Goal: Transaction & Acquisition: Purchase product/service

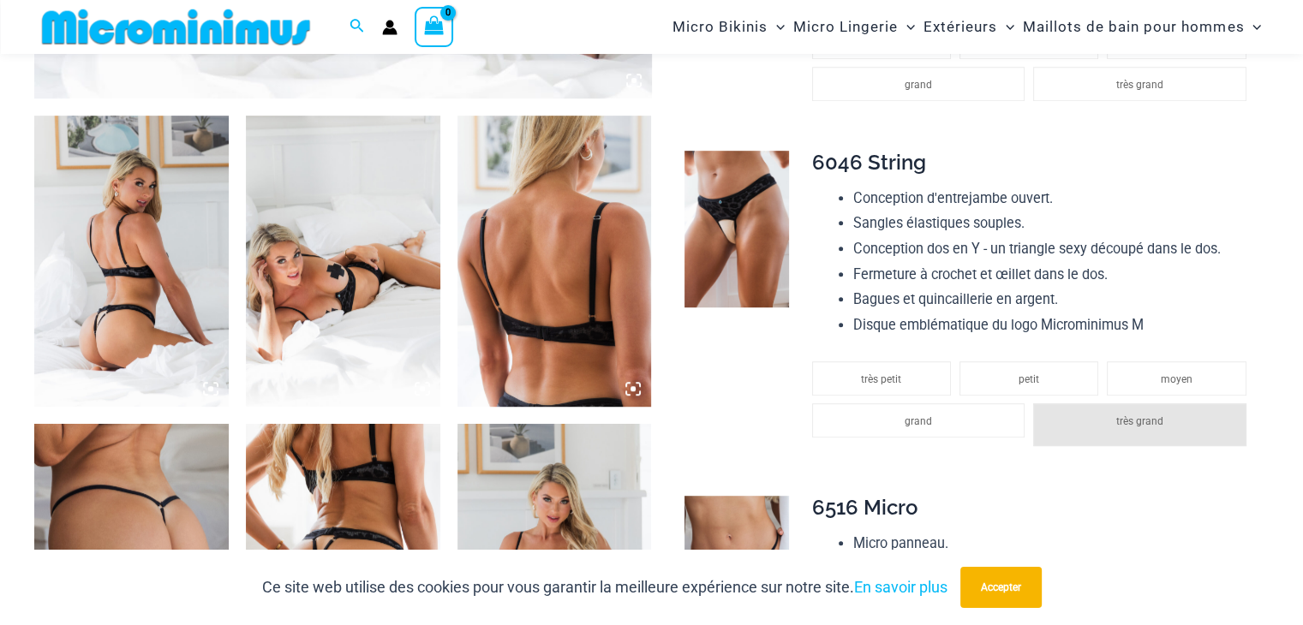
scroll to position [1013, 0]
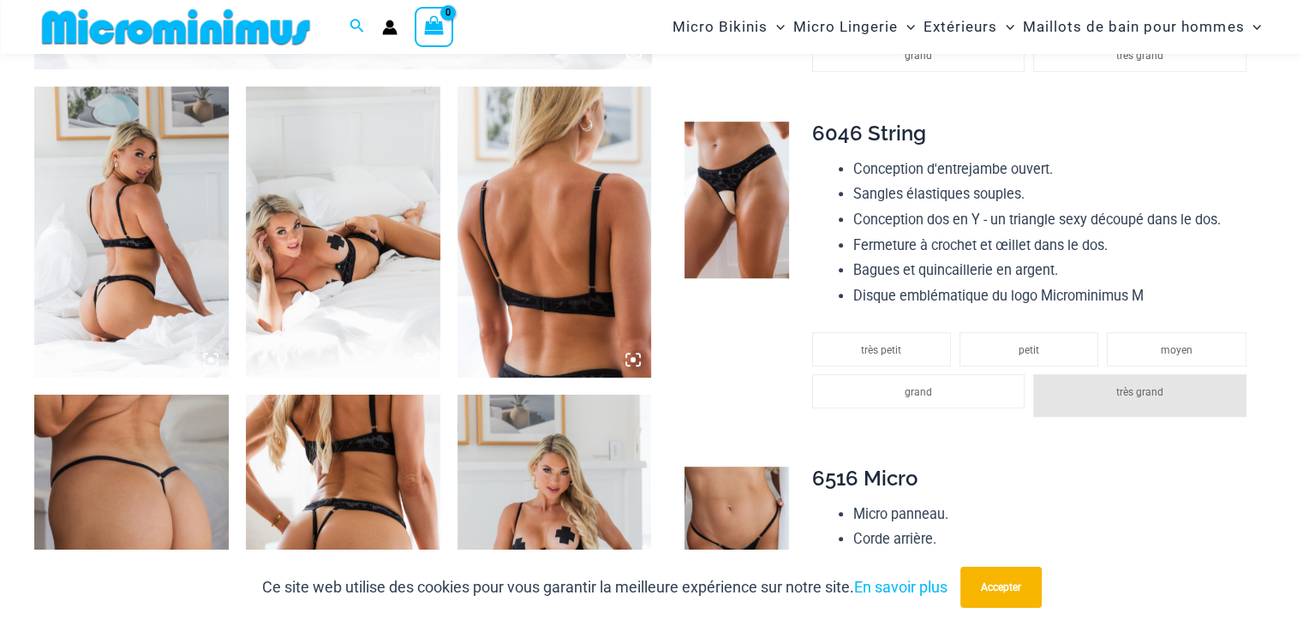
click at [111, 286] on img at bounding box center [131, 232] width 194 height 291
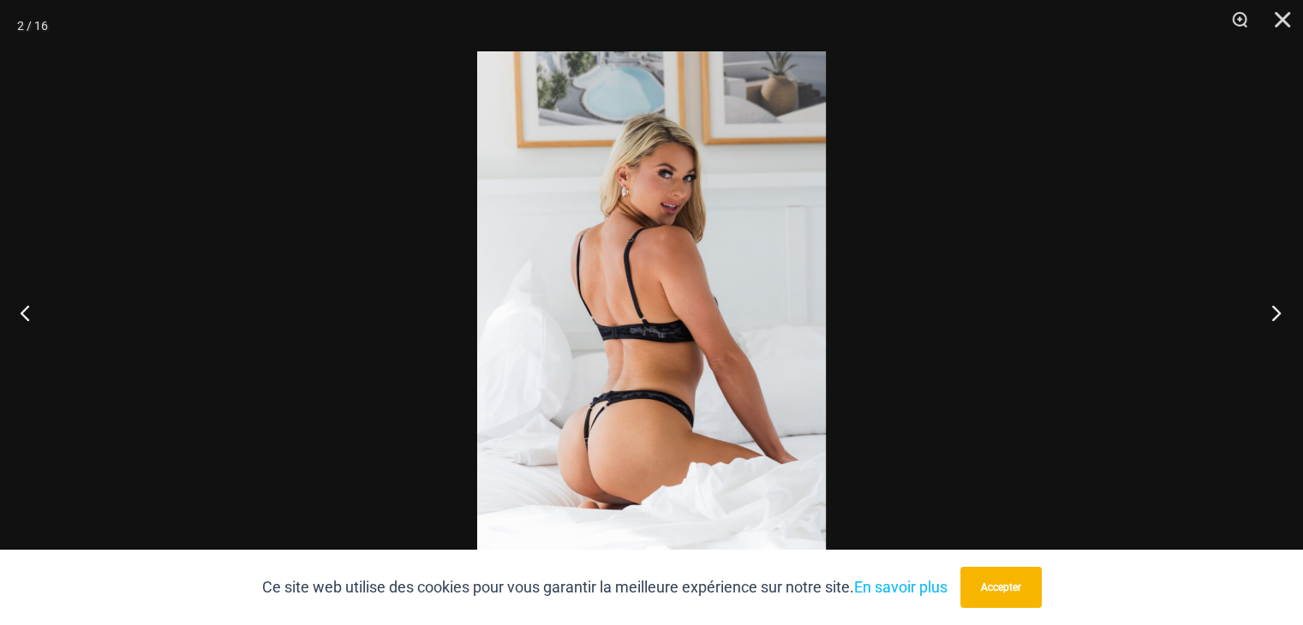
click at [1272, 314] on button "Suivant" at bounding box center [1271, 313] width 64 height 86
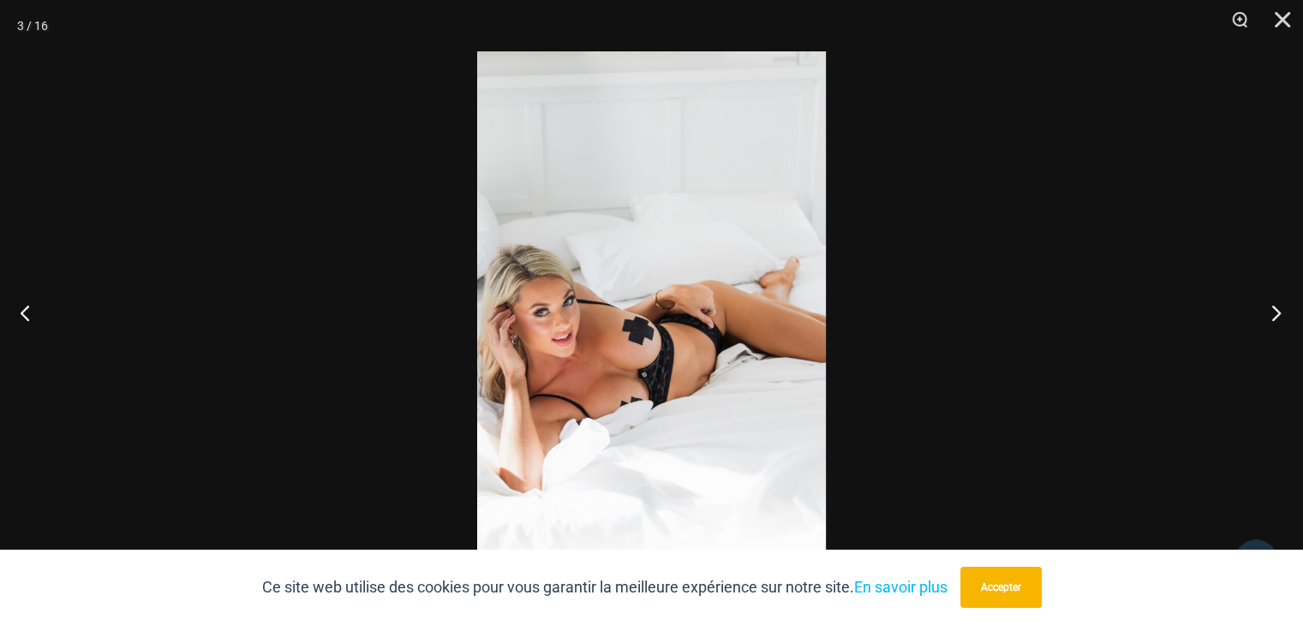
click at [1272, 314] on button "Suivant" at bounding box center [1271, 313] width 64 height 86
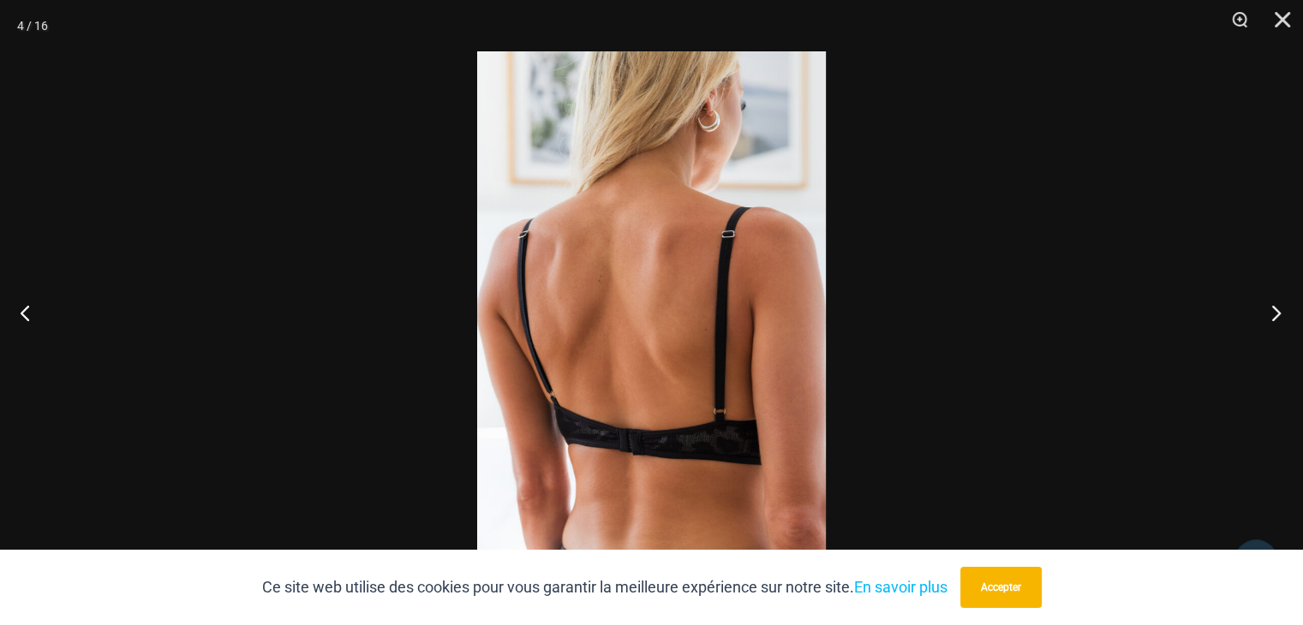
click at [1272, 314] on button "Suivant" at bounding box center [1271, 313] width 64 height 86
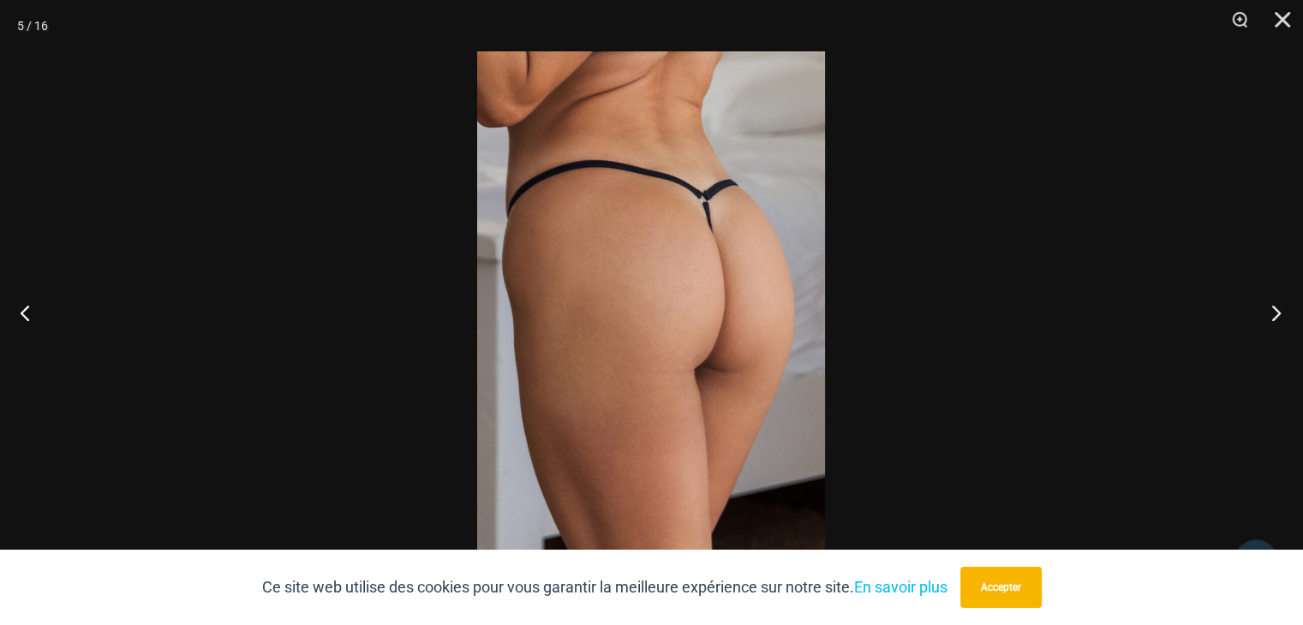
click at [1272, 314] on button "Suivant" at bounding box center [1271, 313] width 64 height 86
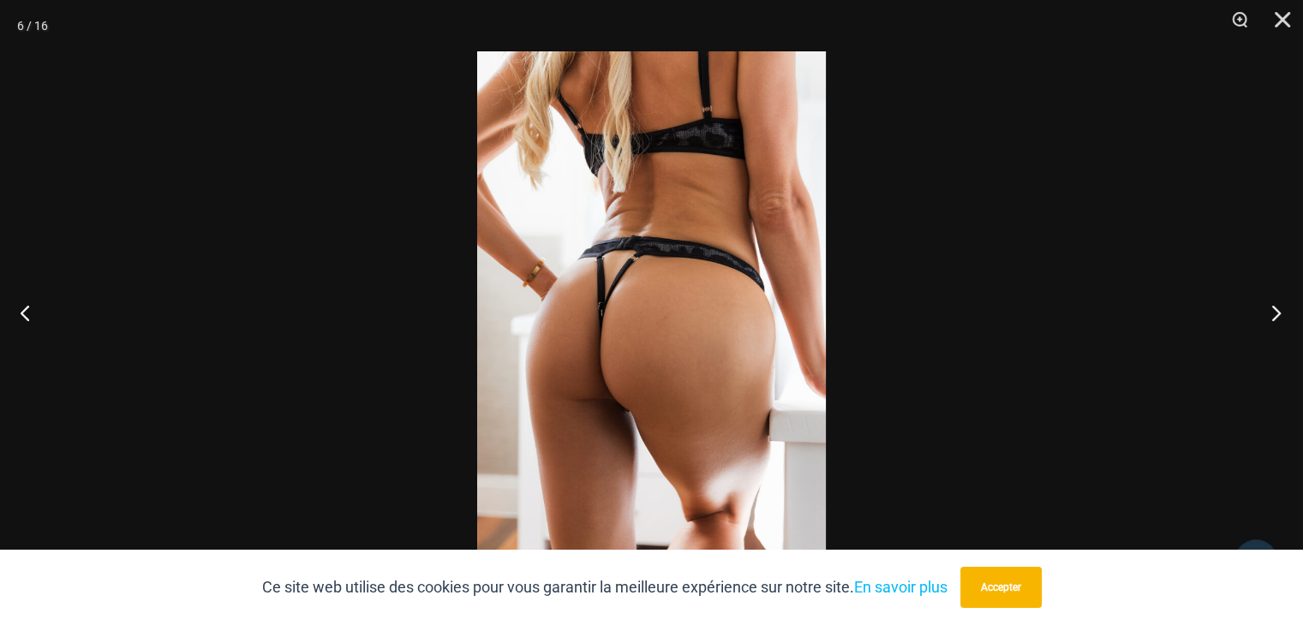
click at [1272, 314] on button "Suivant" at bounding box center [1271, 313] width 64 height 86
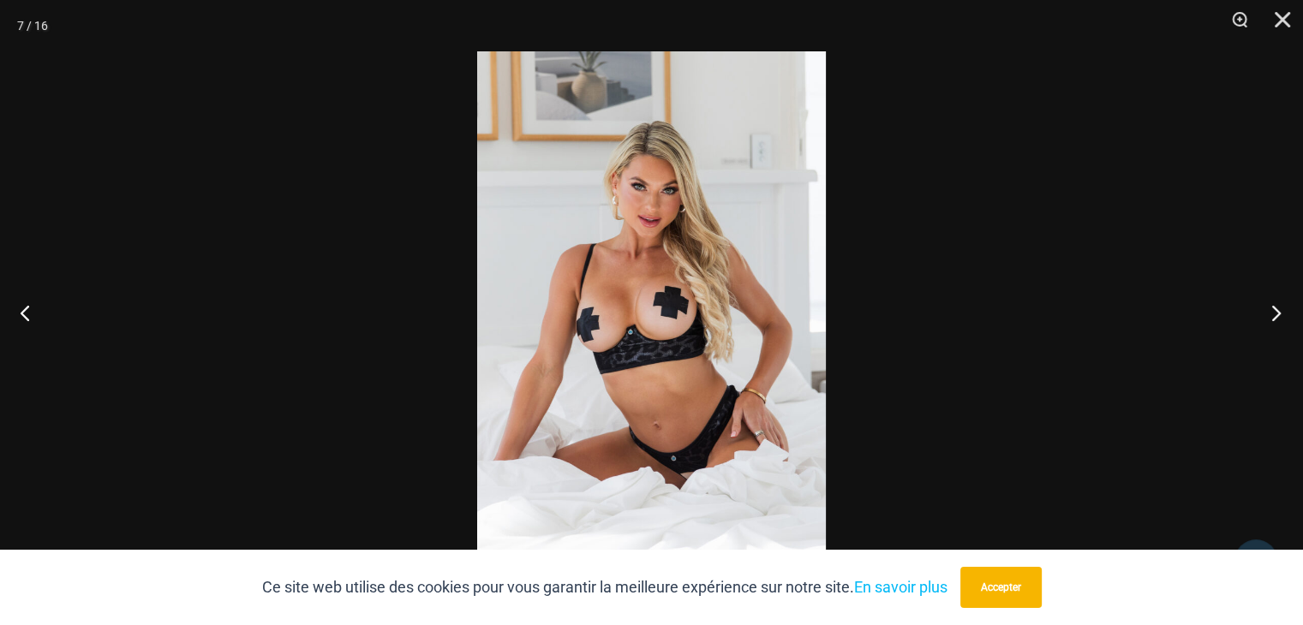
click at [1272, 314] on button "Suivant" at bounding box center [1271, 313] width 64 height 86
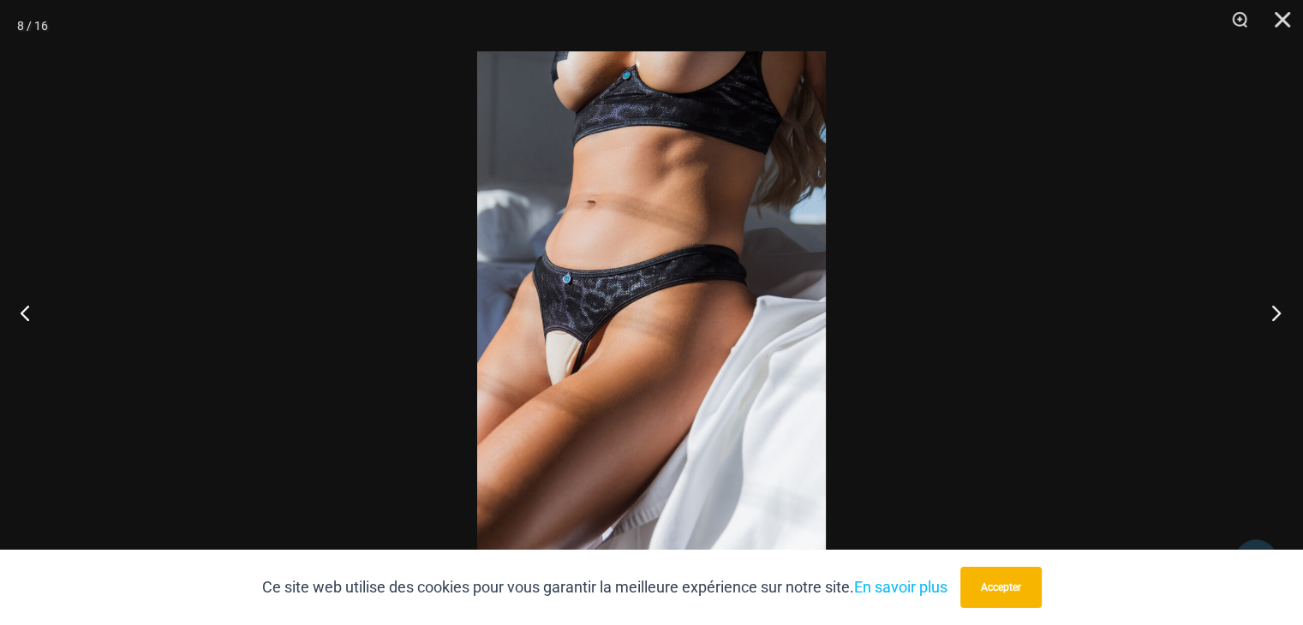
click at [1272, 314] on button "Suivant" at bounding box center [1271, 313] width 64 height 86
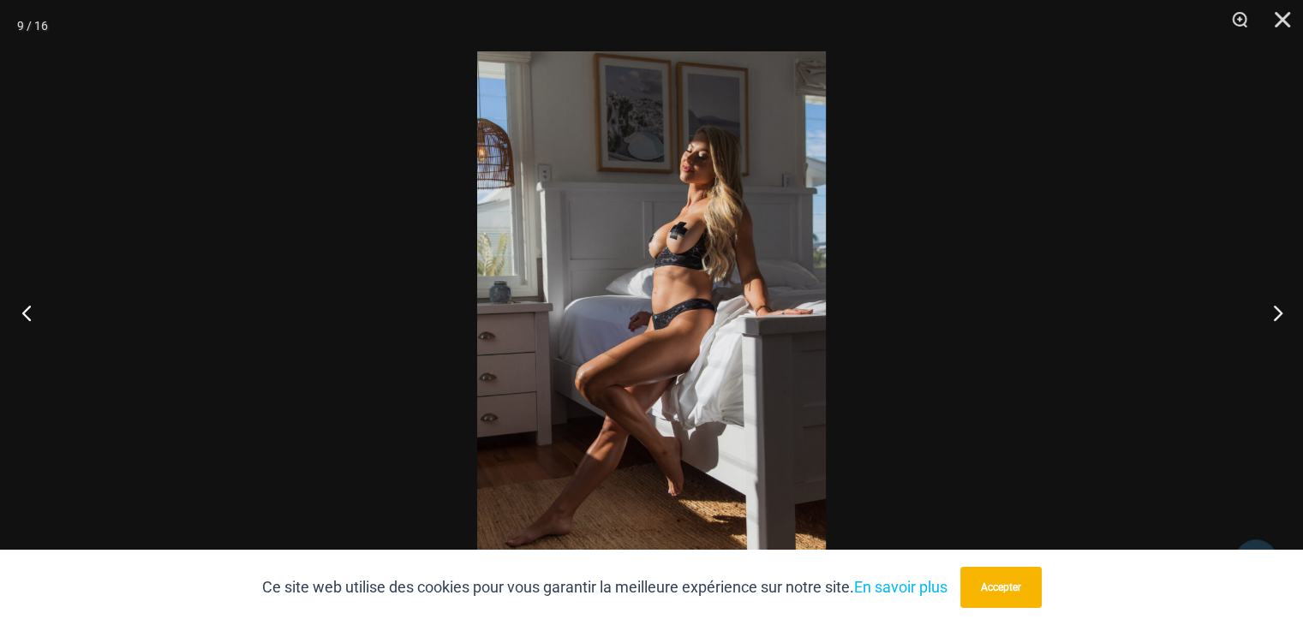
click at [21, 300] on button "Précédent" at bounding box center [32, 313] width 64 height 86
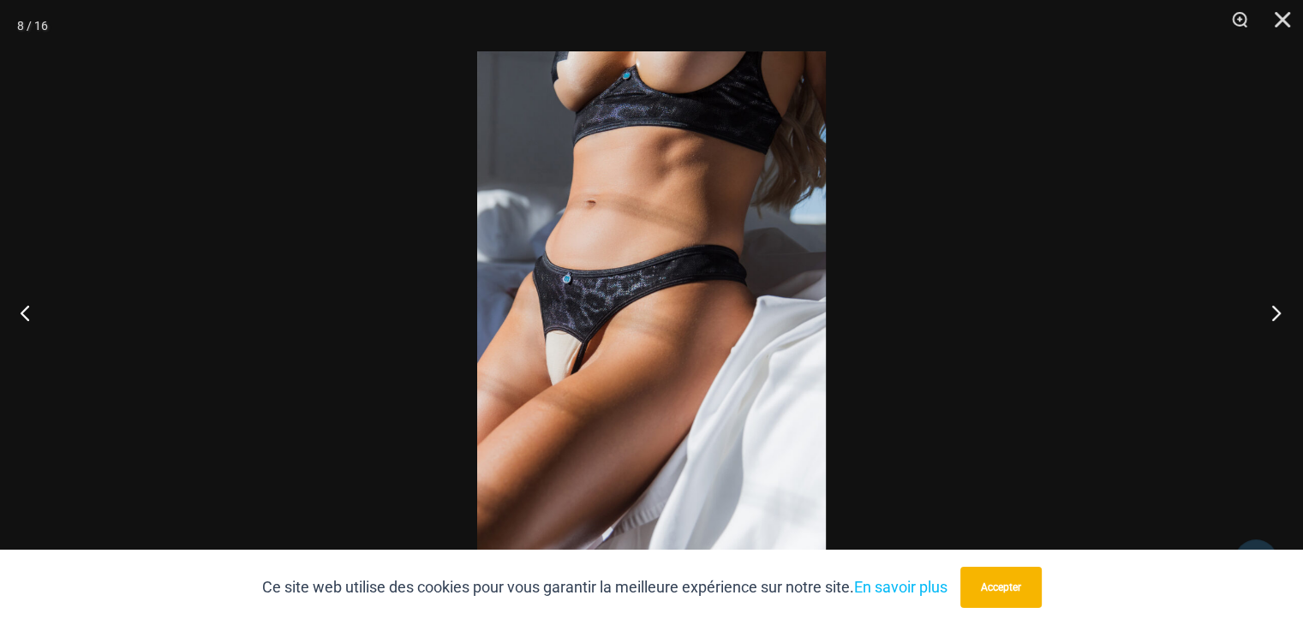
click at [1272, 316] on button "Suivant" at bounding box center [1271, 313] width 64 height 86
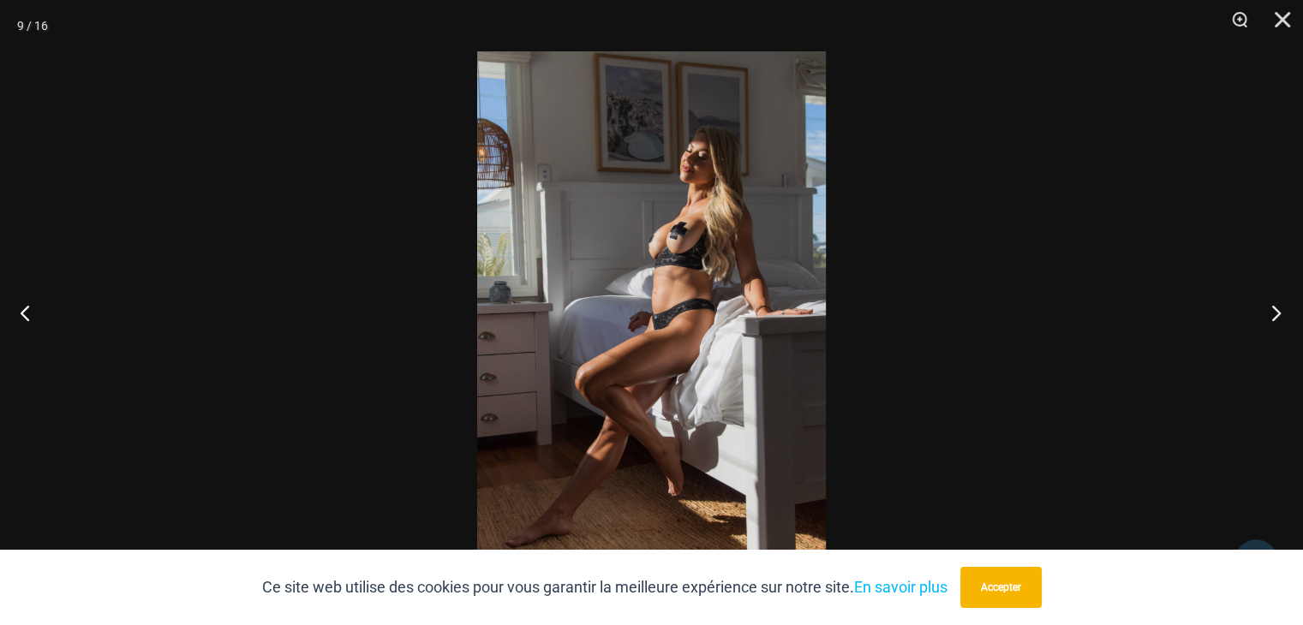
click at [1272, 316] on button "Suivant" at bounding box center [1271, 313] width 64 height 86
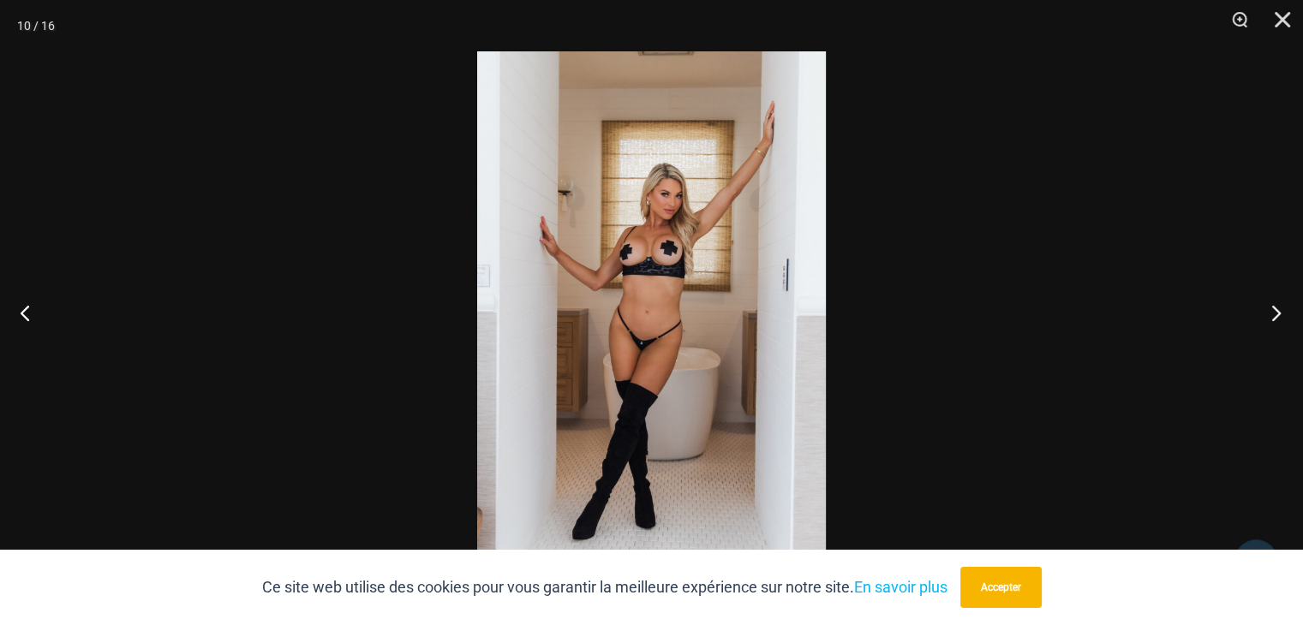
click at [1273, 316] on button "Suivant" at bounding box center [1271, 313] width 64 height 86
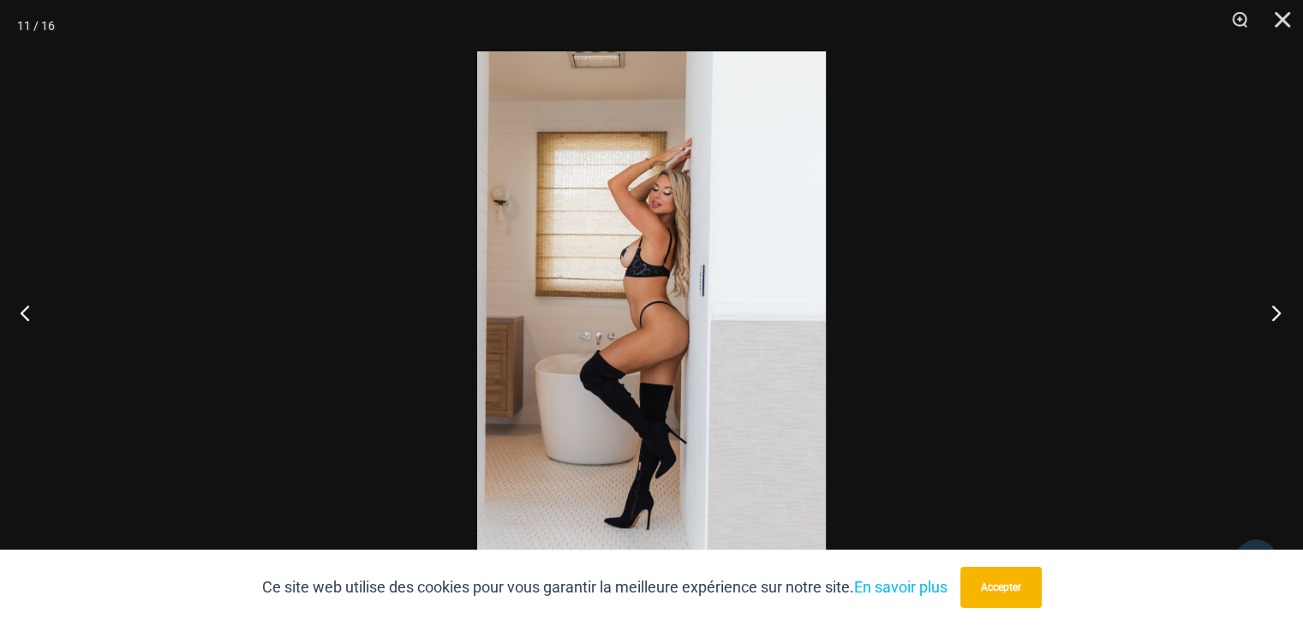
click at [1273, 316] on button "Suivant" at bounding box center [1271, 313] width 64 height 86
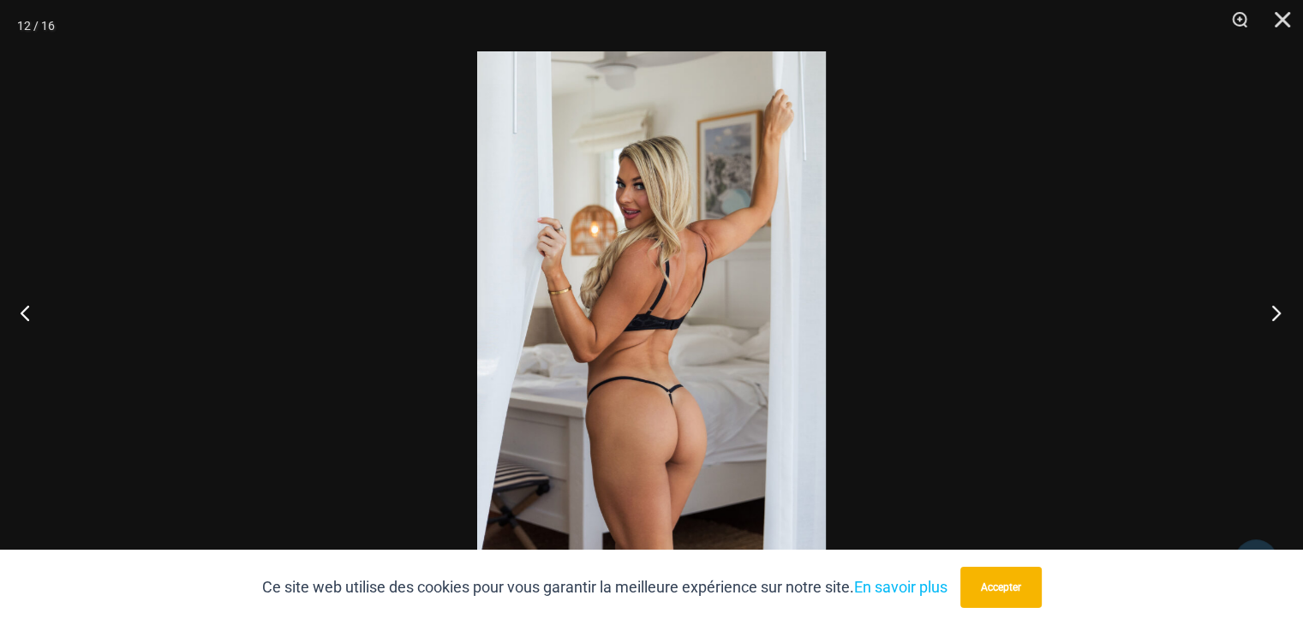
click at [1273, 316] on button "Suivant" at bounding box center [1271, 313] width 64 height 86
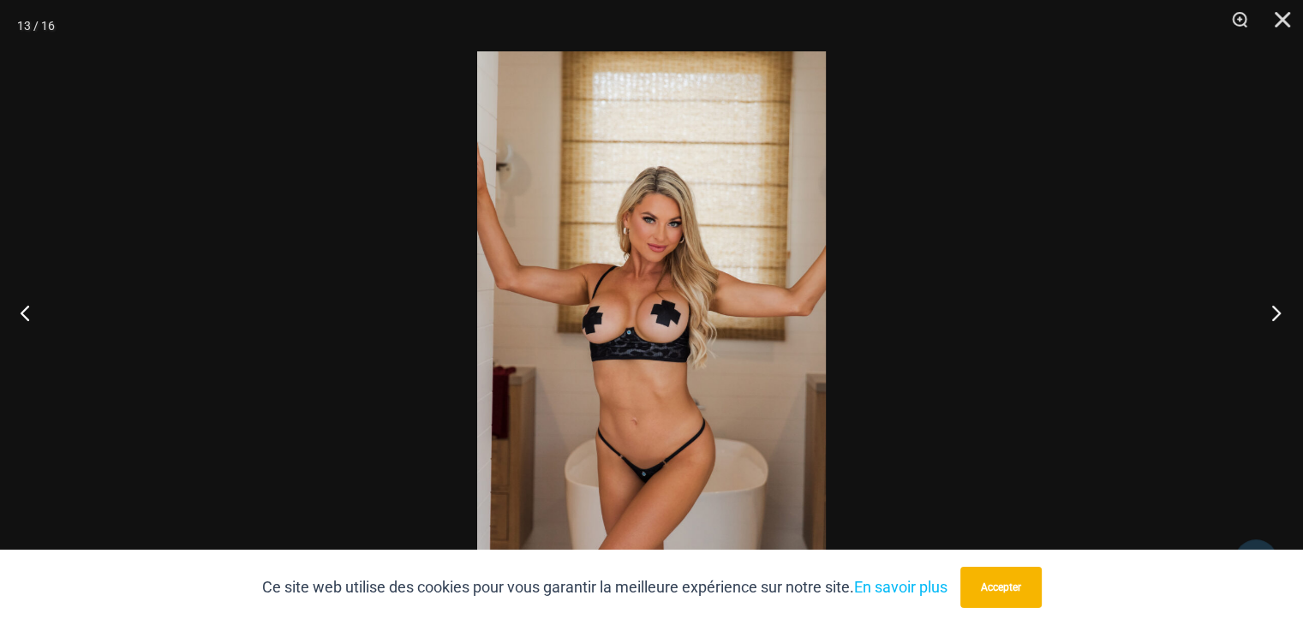
click at [1273, 316] on button "Suivant" at bounding box center [1271, 313] width 64 height 86
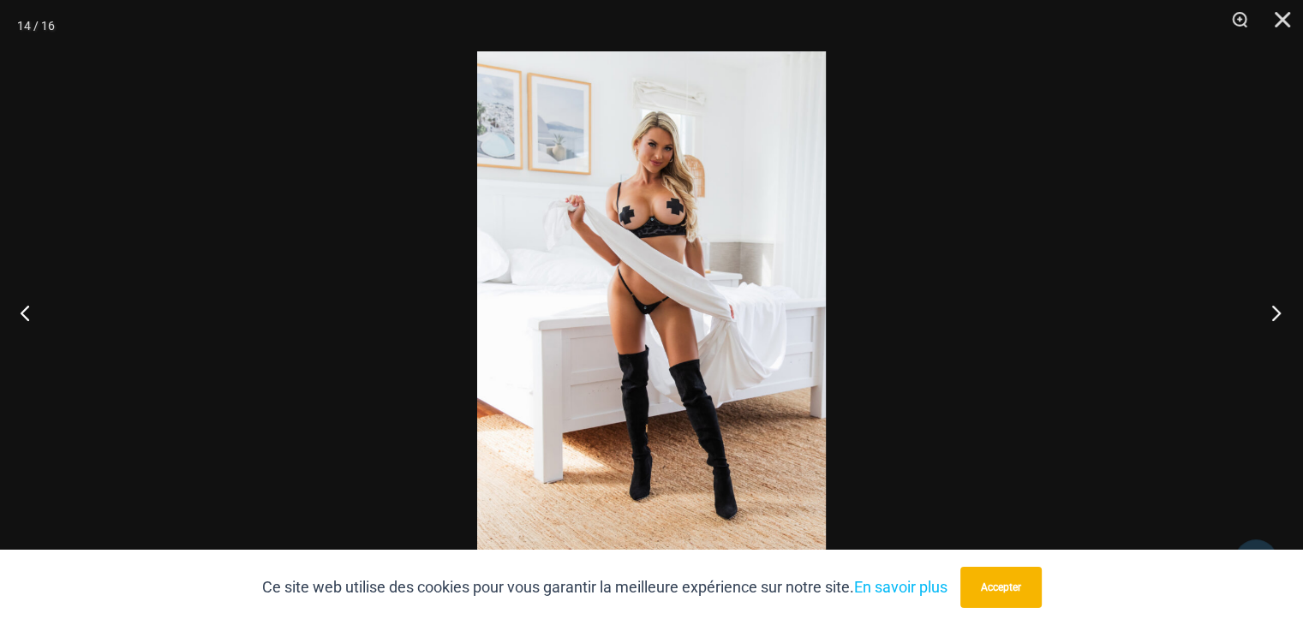
click at [1273, 316] on button "Suivant" at bounding box center [1271, 313] width 64 height 86
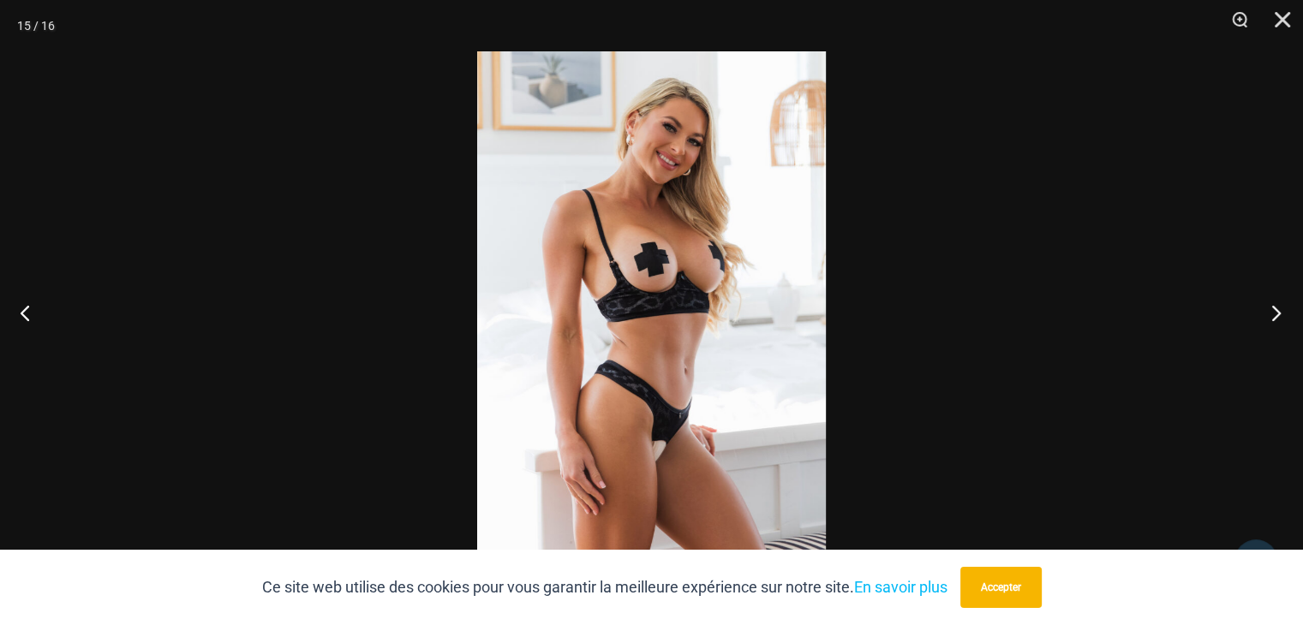
click at [1273, 316] on button "Suivant" at bounding box center [1271, 313] width 64 height 86
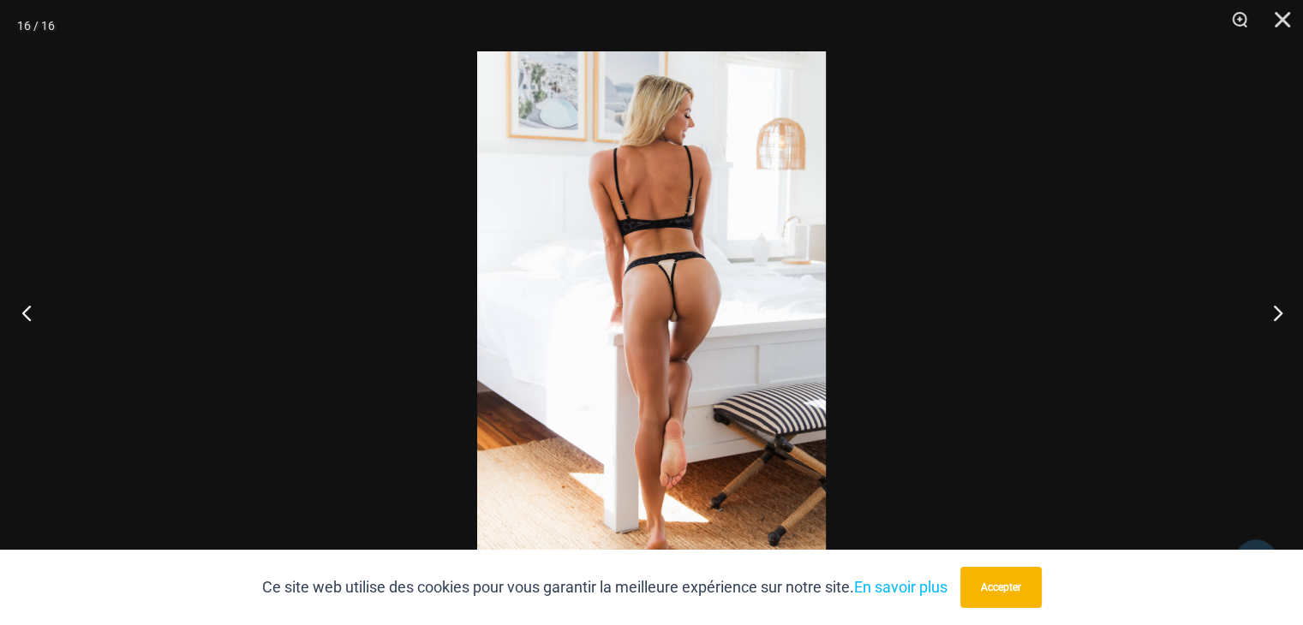
click at [23, 311] on button "Précédent" at bounding box center [32, 313] width 64 height 86
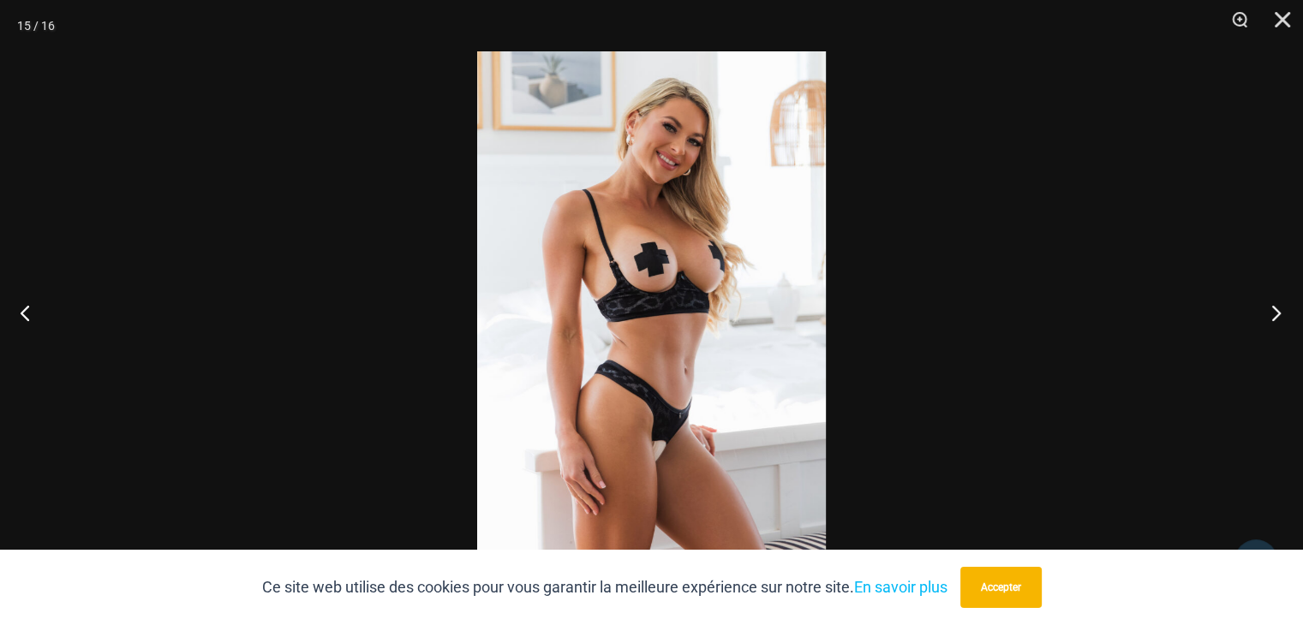
click at [1266, 313] on button "Suivant" at bounding box center [1271, 313] width 64 height 86
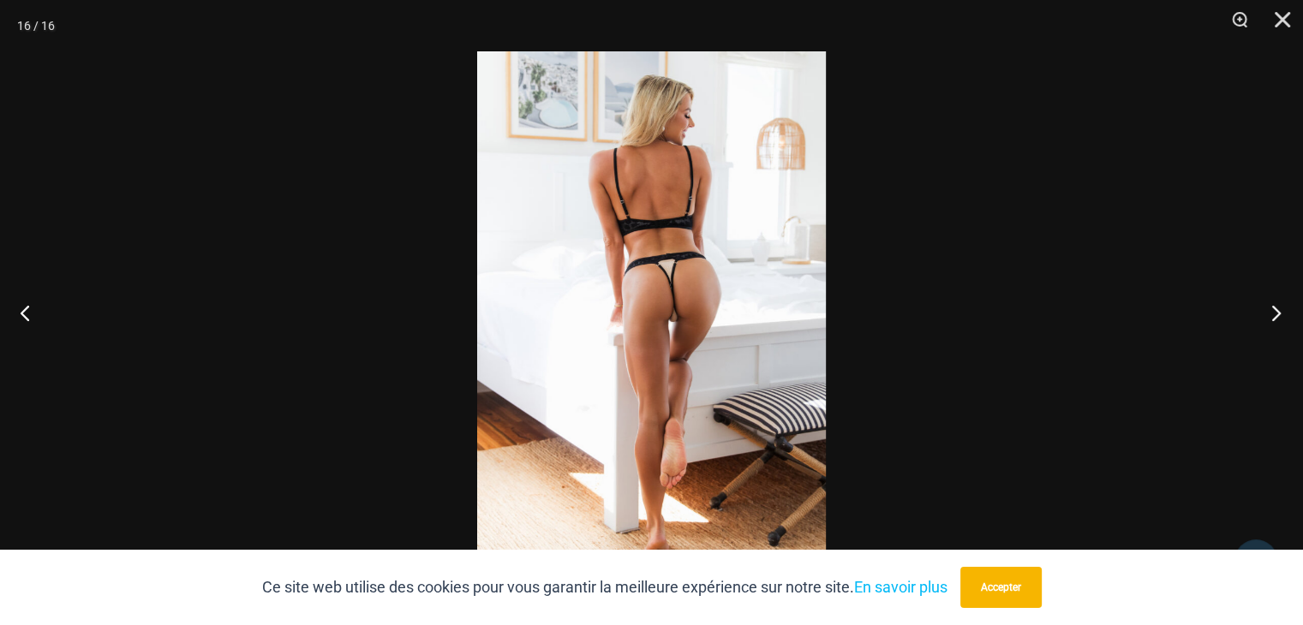
click at [1268, 313] on button "Suivant" at bounding box center [1271, 313] width 64 height 86
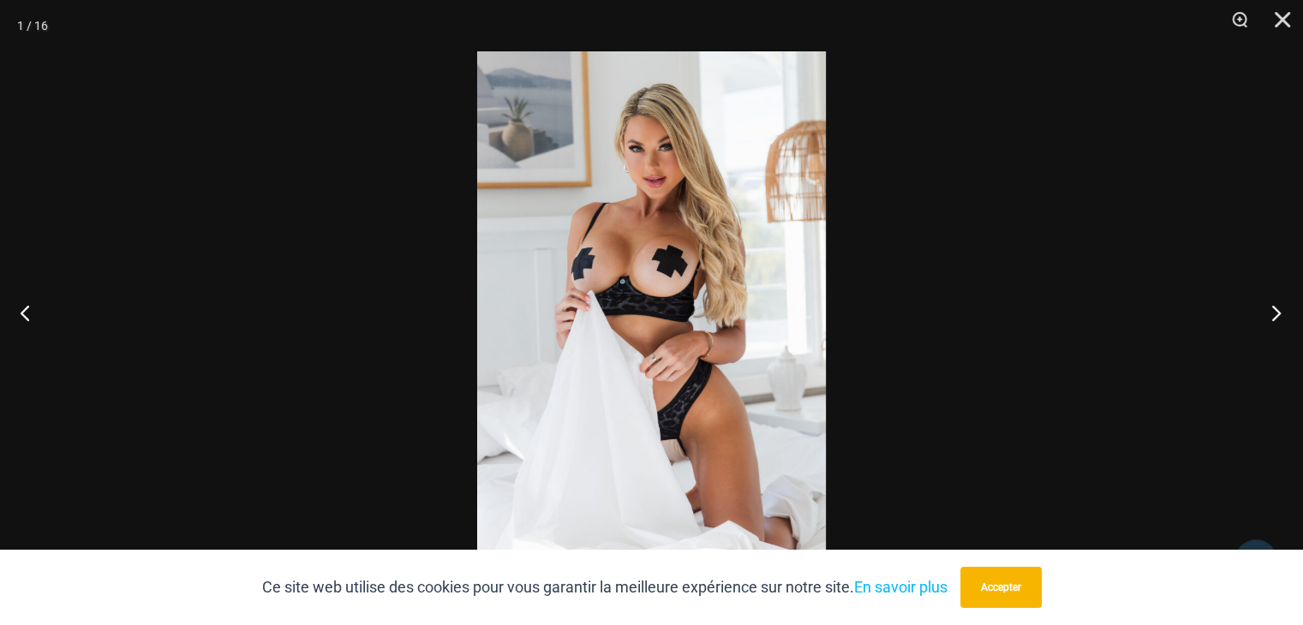
click at [1267, 314] on button "Suivant" at bounding box center [1271, 313] width 64 height 86
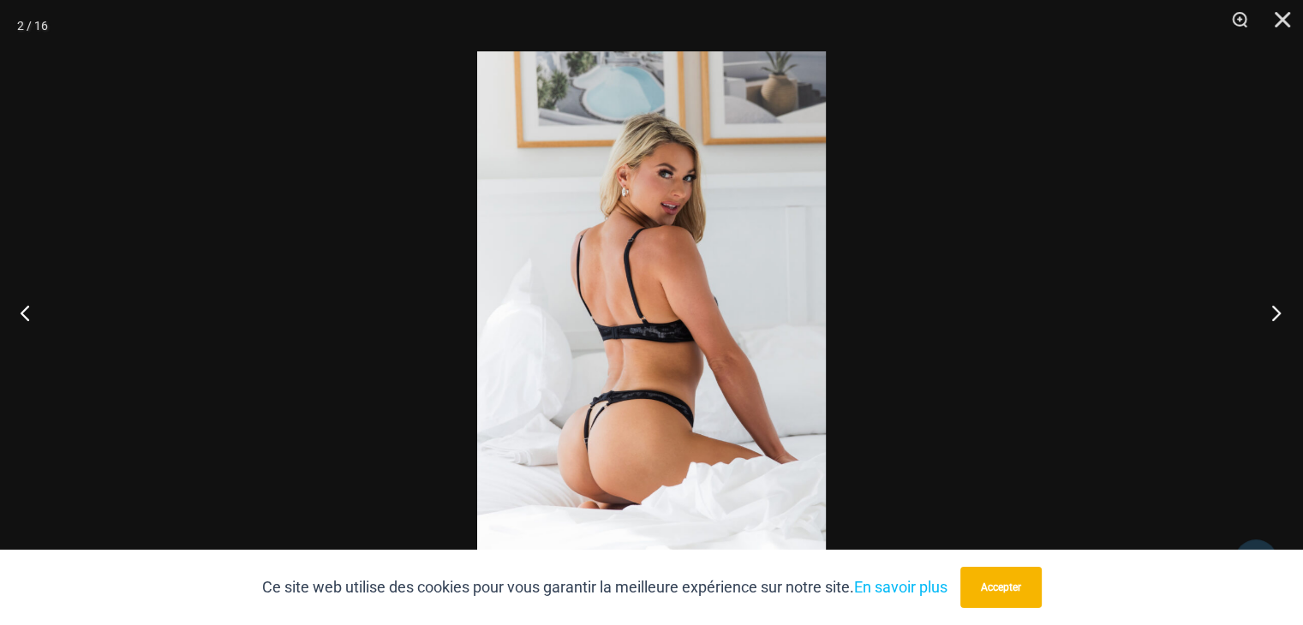
click at [1267, 314] on button "Suivant" at bounding box center [1271, 313] width 64 height 86
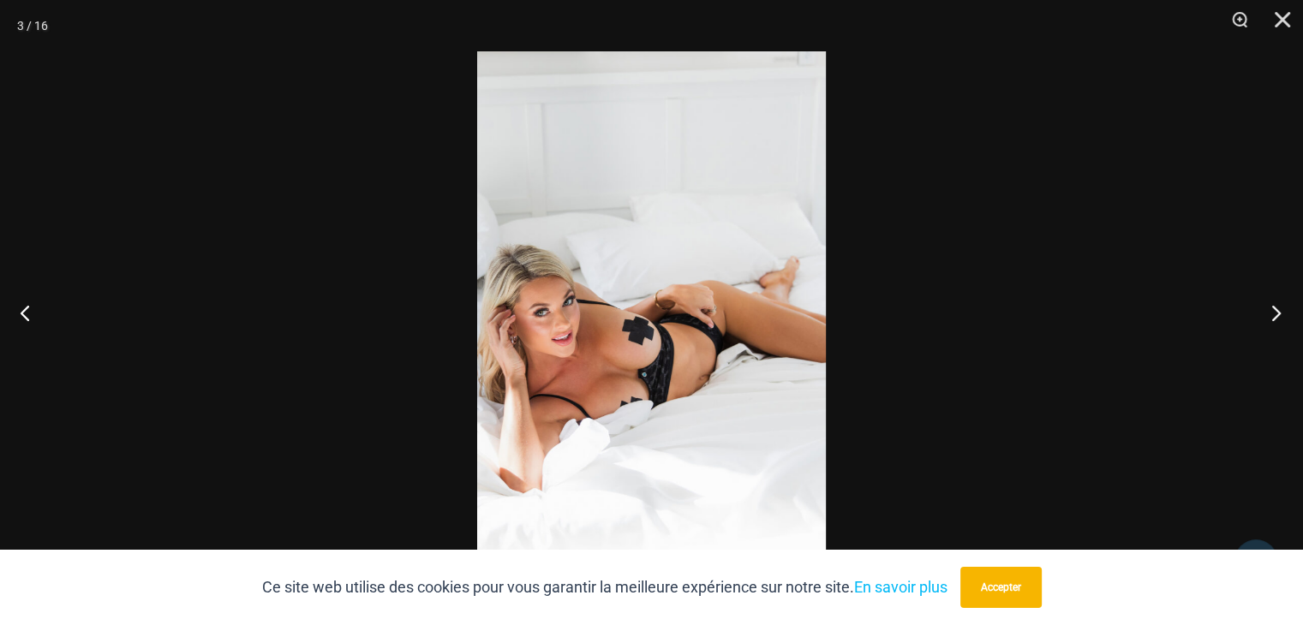
click at [1267, 314] on button "Suivant" at bounding box center [1271, 313] width 64 height 86
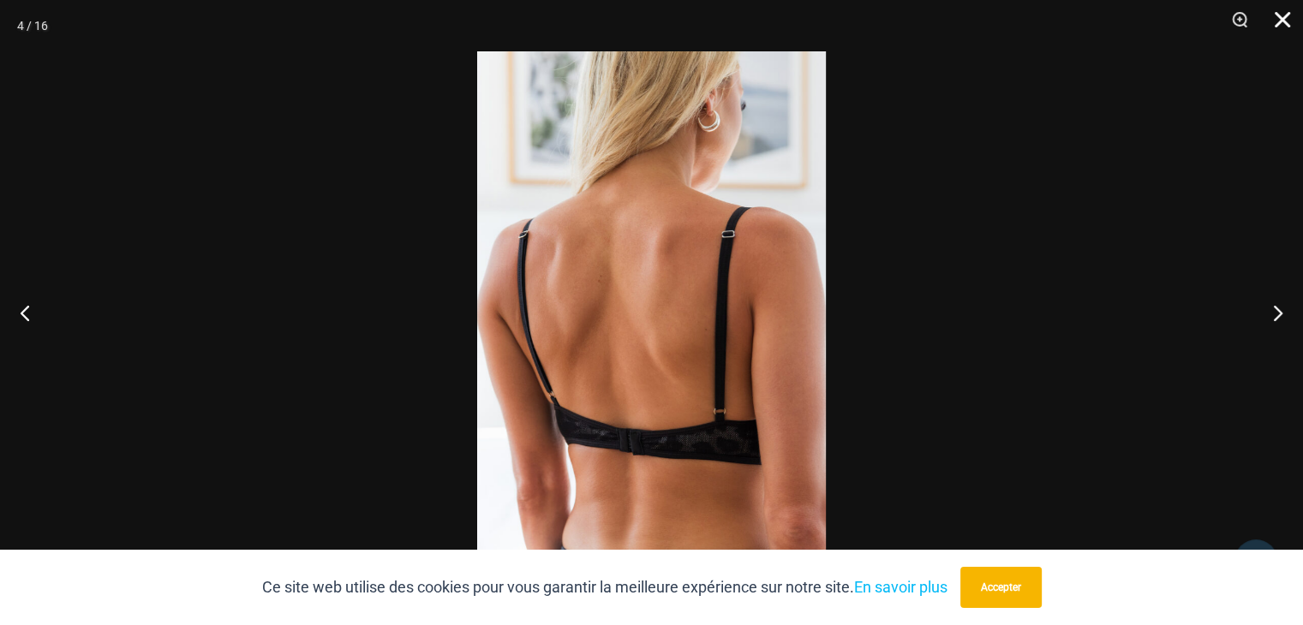
click at [1276, 28] on button "Fermer" at bounding box center [1276, 25] width 43 height 51
